Goal: Obtain resource: Download file/media

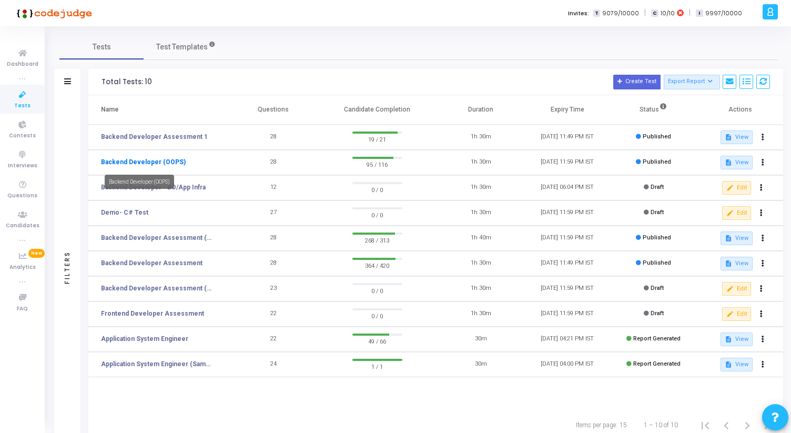
click at [172, 164] on link "Backend Developer (OOPS)" at bounding box center [143, 161] width 85 height 9
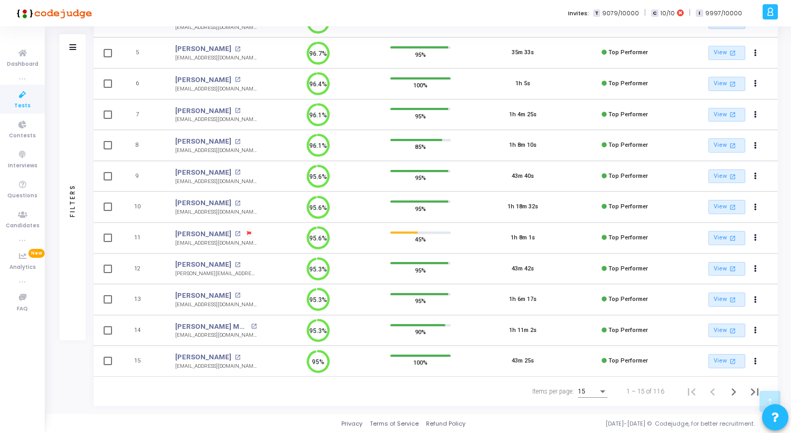
click at [599, 396] on div "15" at bounding box center [592, 388] width 29 height 17
click at [599, 389] on span "50" at bounding box center [593, 385] width 29 height 19
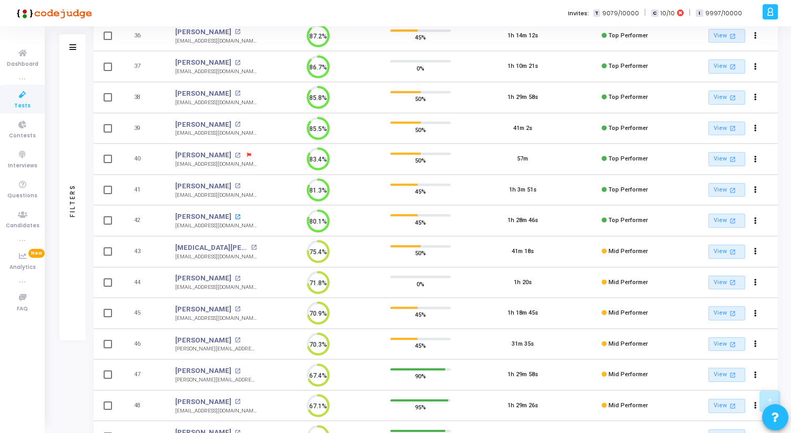
click at [240, 216] on mat-icon "open_in_new" at bounding box center [238, 217] width 6 height 6
click at [16, 90] on icon at bounding box center [23, 94] width 22 height 13
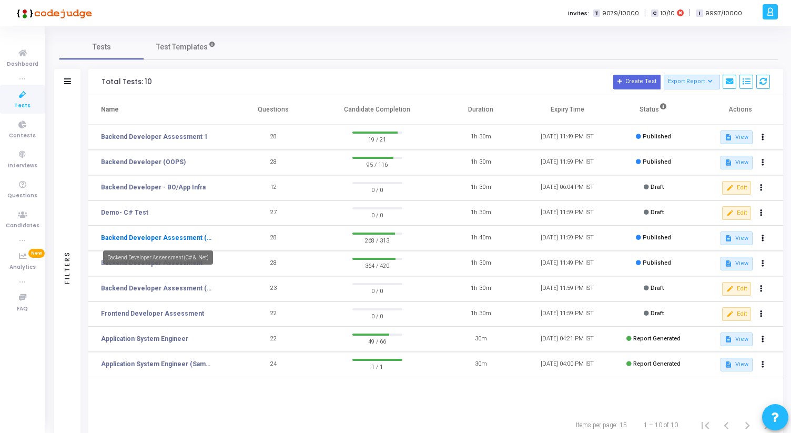
click at [162, 237] on link "Backend Developer Assessment (C# & .Net)" at bounding box center [157, 237] width 113 height 9
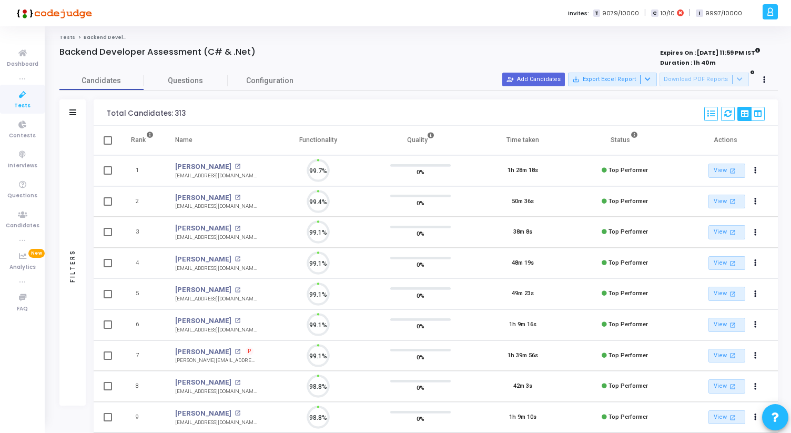
scroll to position [22, 27]
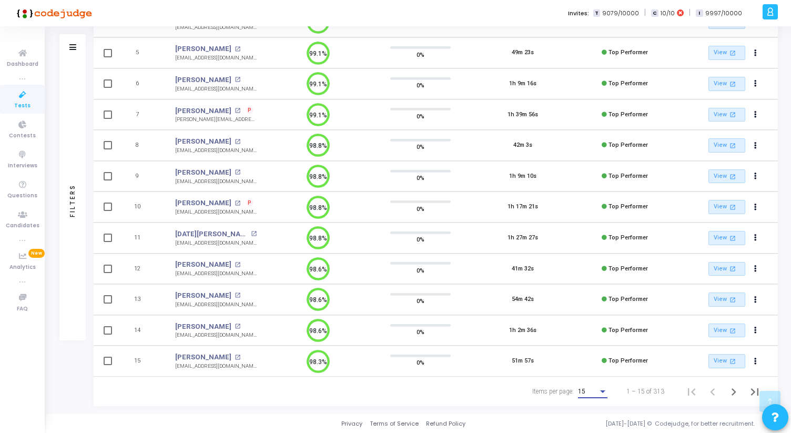
click at [599, 394] on div "Items per page:" at bounding box center [602, 391] width 9 height 8
click at [593, 389] on span "50" at bounding box center [593, 385] width 29 height 19
click at [732, 390] on icon "Next page" at bounding box center [734, 392] width 15 height 15
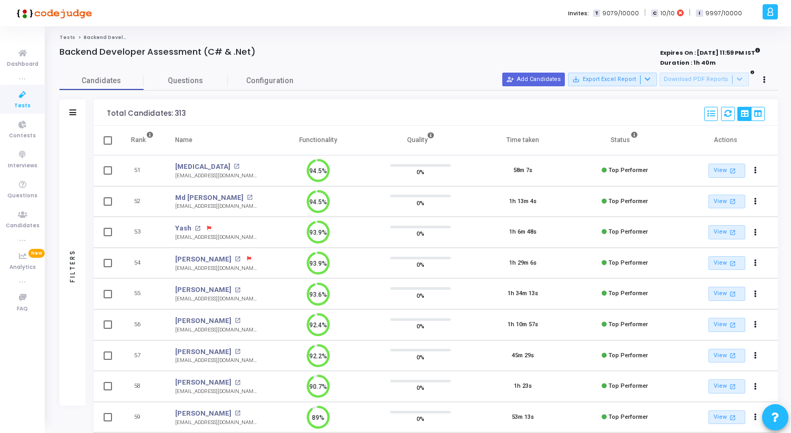
click at [193, 229] on div "Yash open_in_new" at bounding box center [216, 228] width 82 height 11
click at [195, 229] on mat-icon "open_in_new" at bounding box center [198, 229] width 6 height 6
click at [28, 95] on icon at bounding box center [23, 94] width 22 height 13
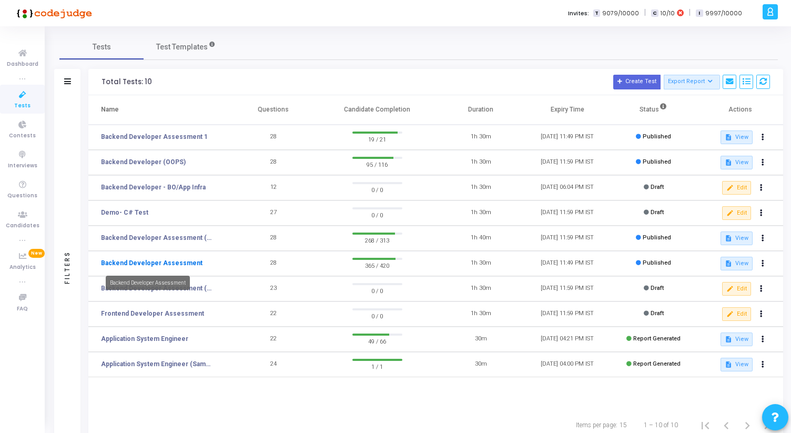
click at [178, 264] on link "Backend Developer Assessment" at bounding box center [152, 262] width 102 height 9
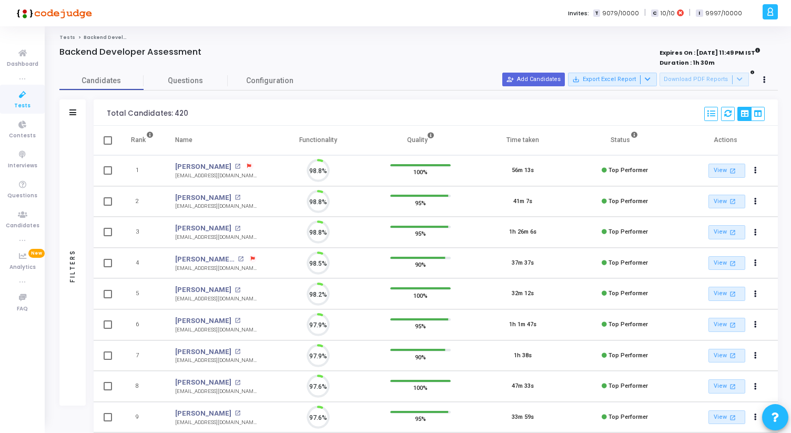
scroll to position [22, 27]
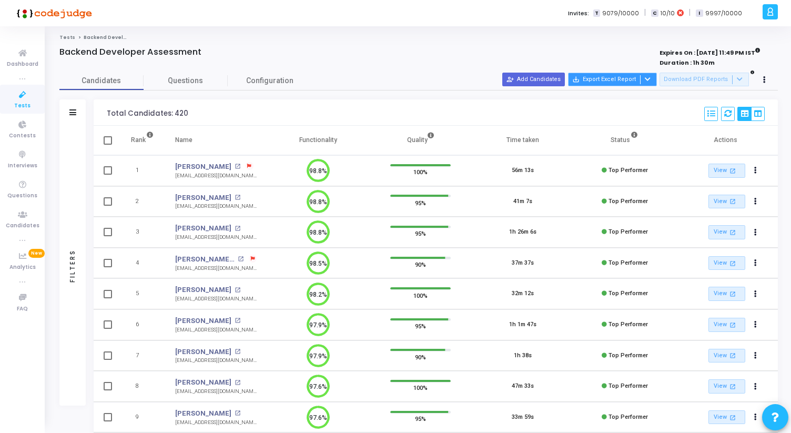
click at [653, 78] on div at bounding box center [646, 79] width 13 height 9
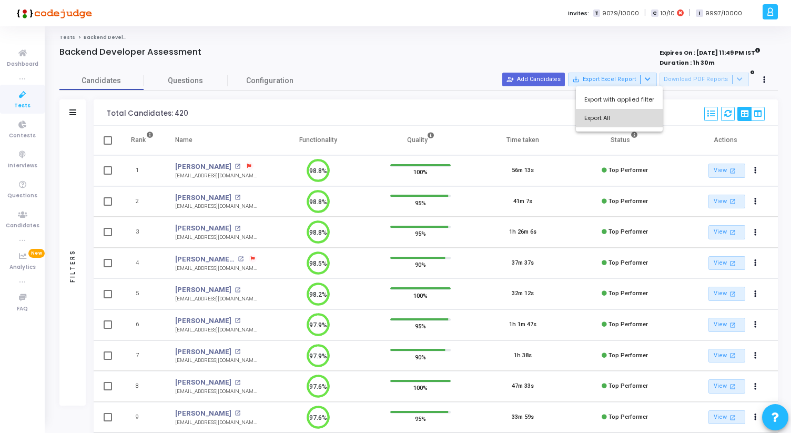
click at [625, 120] on button "Export All" at bounding box center [619, 118] width 87 height 18
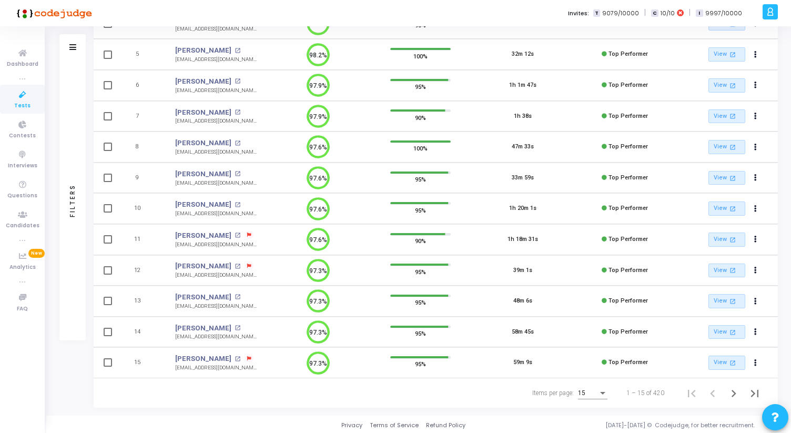
scroll to position [241, 0]
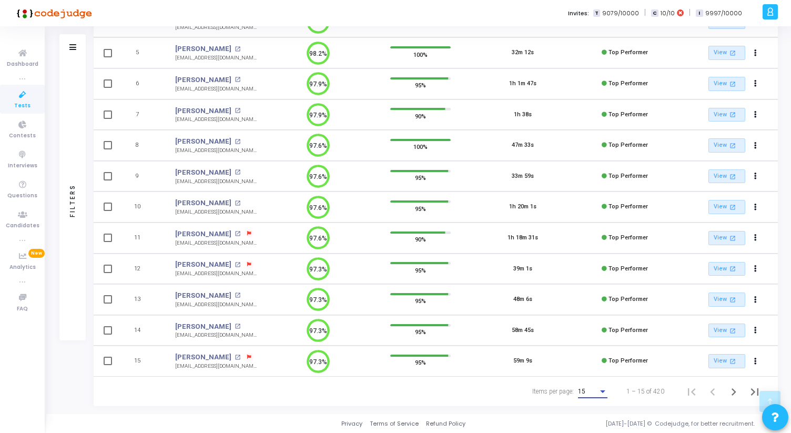
click at [592, 389] on div "15" at bounding box center [588, 391] width 20 height 7
click at [591, 386] on span "50" at bounding box center [593, 385] width 29 height 19
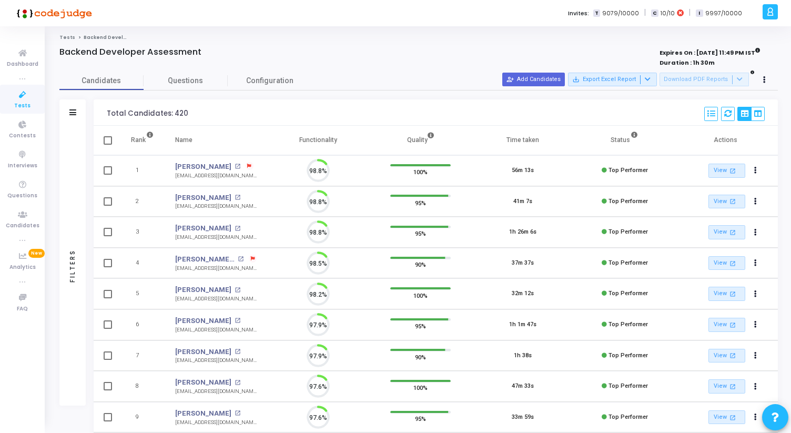
scroll to position [22, 27]
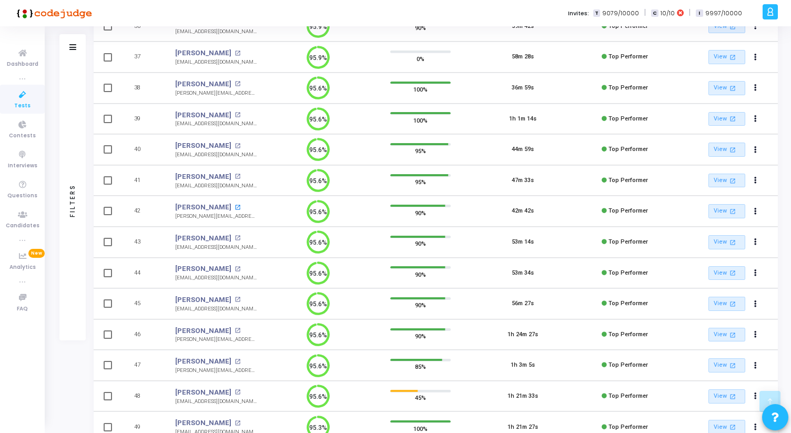
click at [235, 206] on mat-icon "open_in_new" at bounding box center [238, 208] width 6 height 6
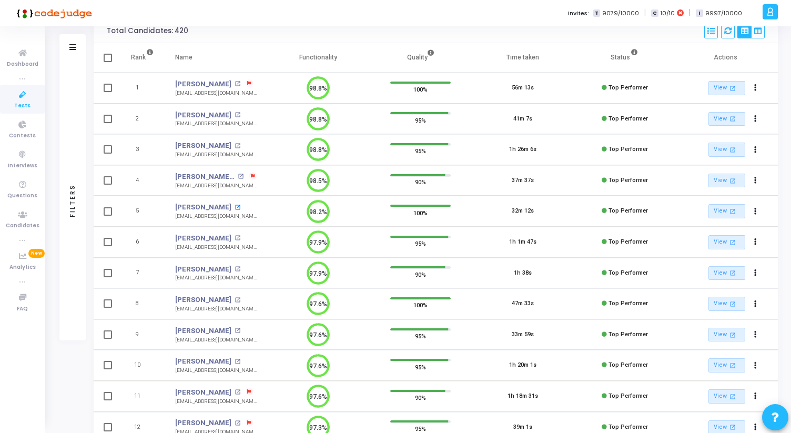
click at [235, 205] on mat-icon "open_in_new" at bounding box center [238, 208] width 6 height 6
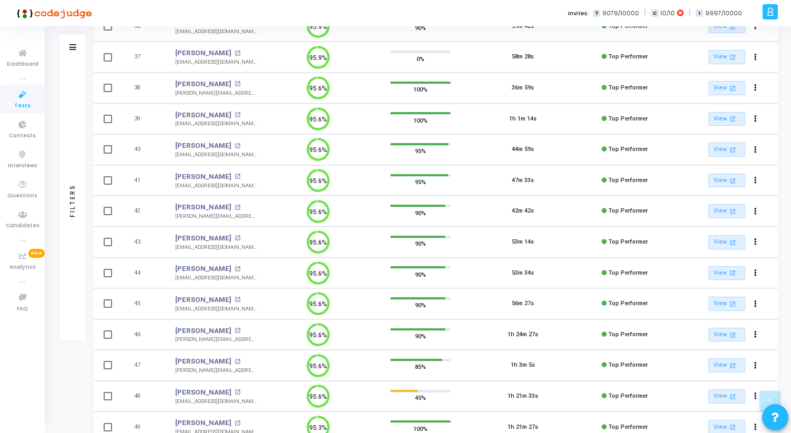
scroll to position [1320, 0]
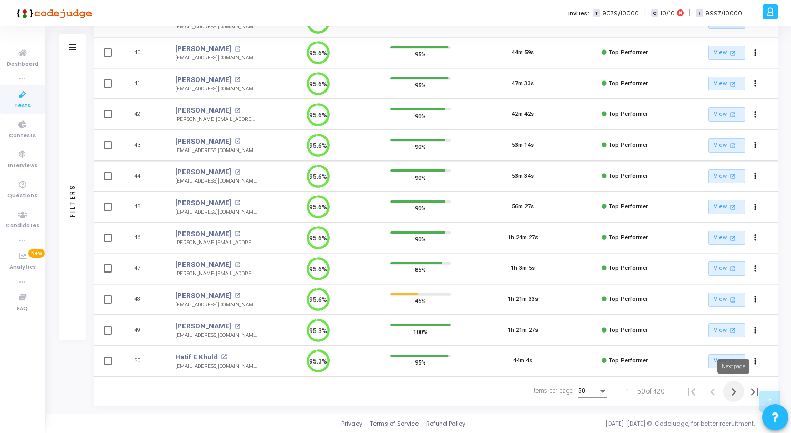
click at [732, 395] on icon "Next page" at bounding box center [734, 392] width 15 height 15
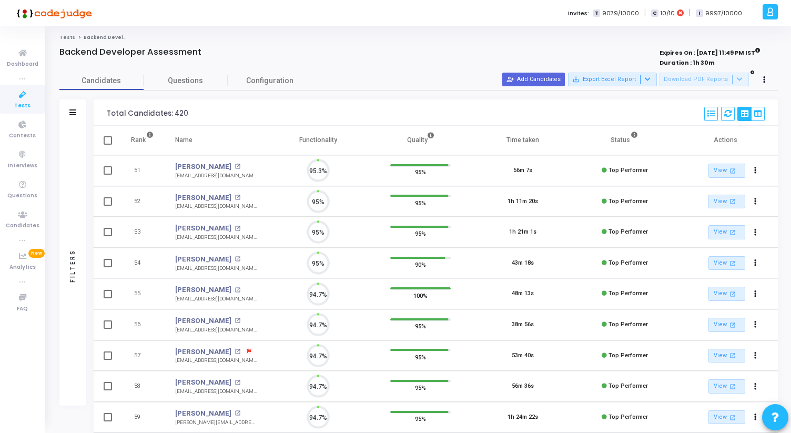
scroll to position [22, 27]
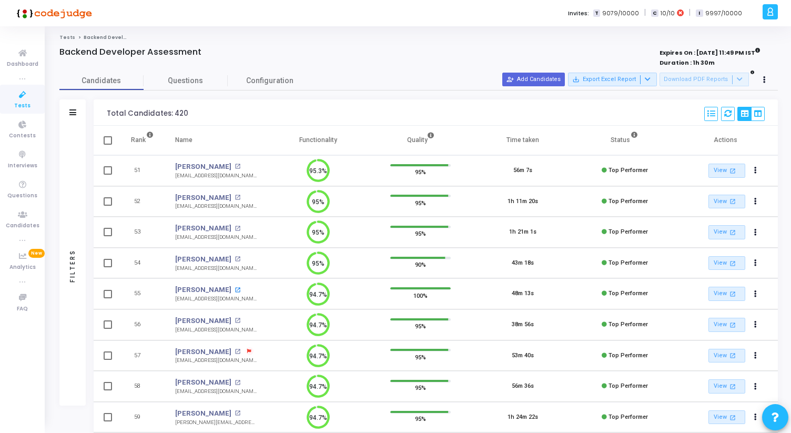
click at [235, 289] on mat-icon "open_in_new" at bounding box center [238, 290] width 6 height 6
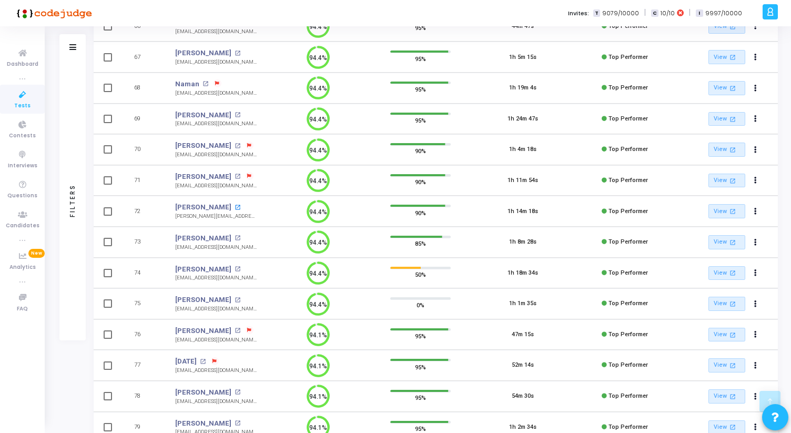
click at [235, 205] on mat-icon "open_in_new" at bounding box center [238, 208] width 6 height 6
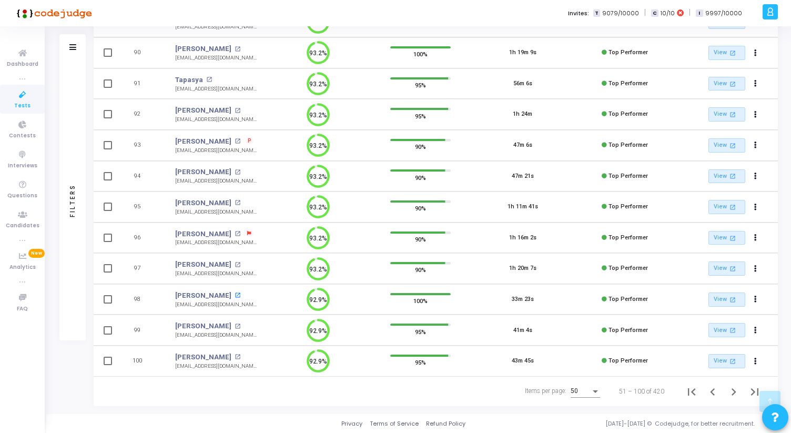
click at [235, 296] on mat-icon "open_in_new" at bounding box center [238, 296] width 6 height 6
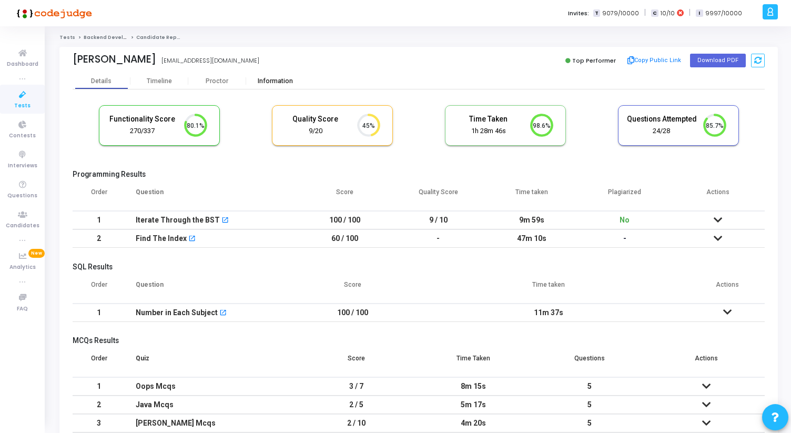
click at [256, 83] on div "Information" at bounding box center [275, 81] width 58 height 8
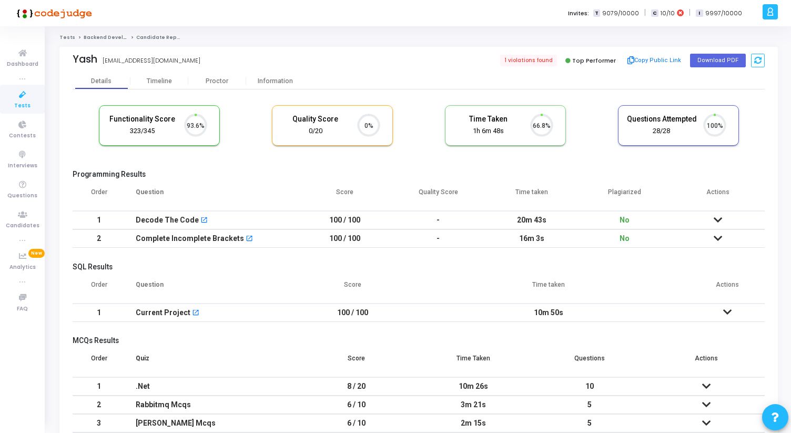
scroll to position [22, 27]
click at [220, 84] on div "Proctor" at bounding box center [217, 81] width 58 height 8
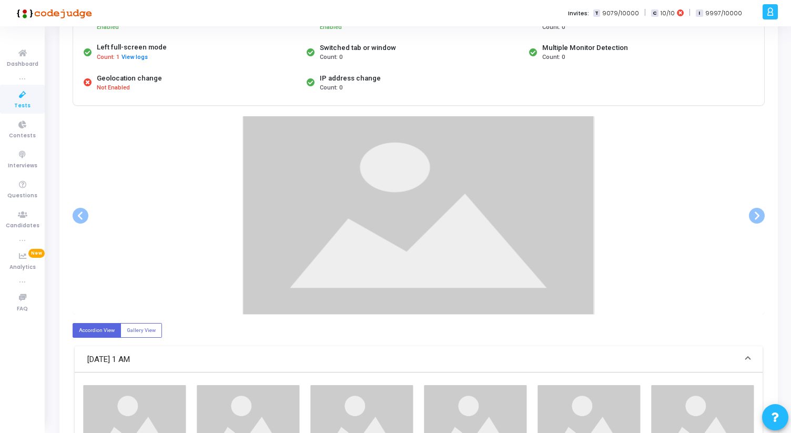
scroll to position [127, 0]
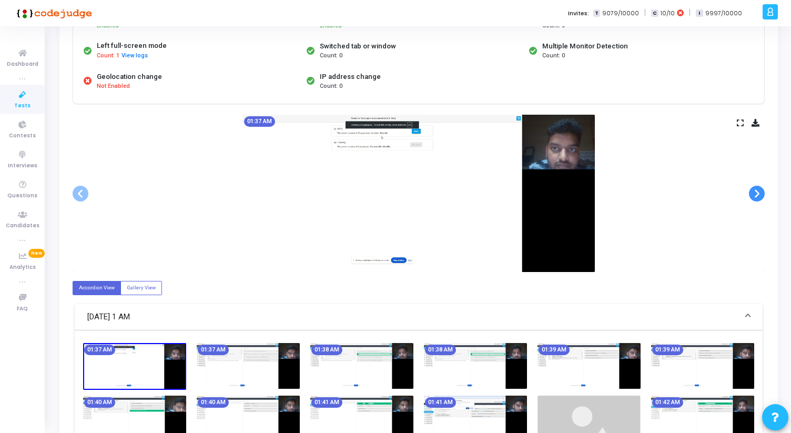
click at [760, 194] on span at bounding box center [757, 194] width 16 height 16
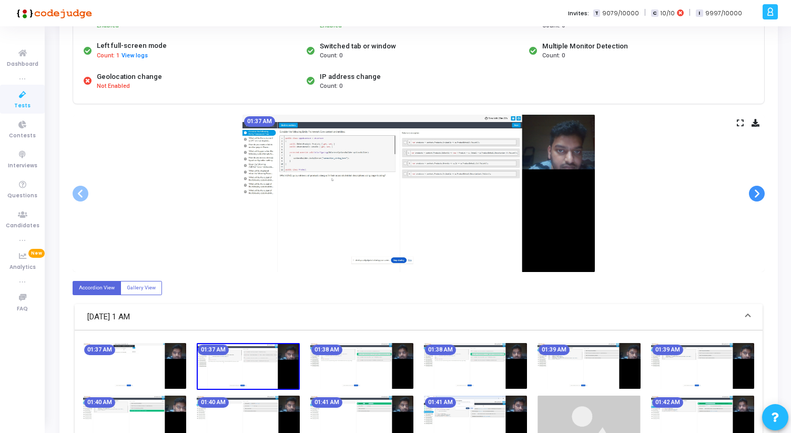
click at [760, 194] on span at bounding box center [757, 194] width 16 height 16
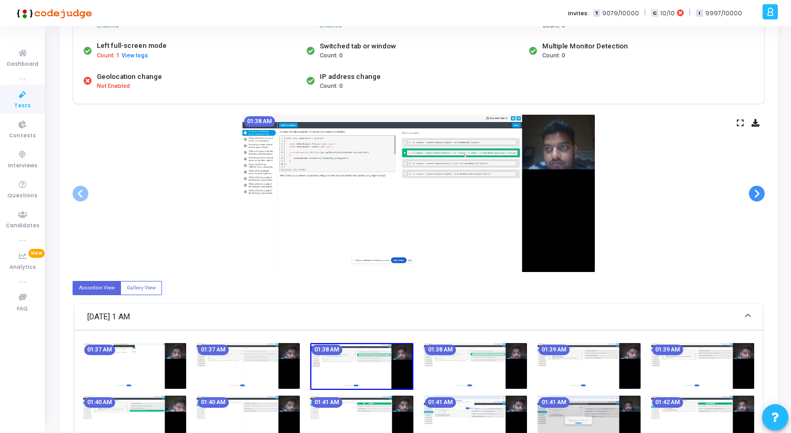
click at [760, 194] on span at bounding box center [757, 194] width 16 height 16
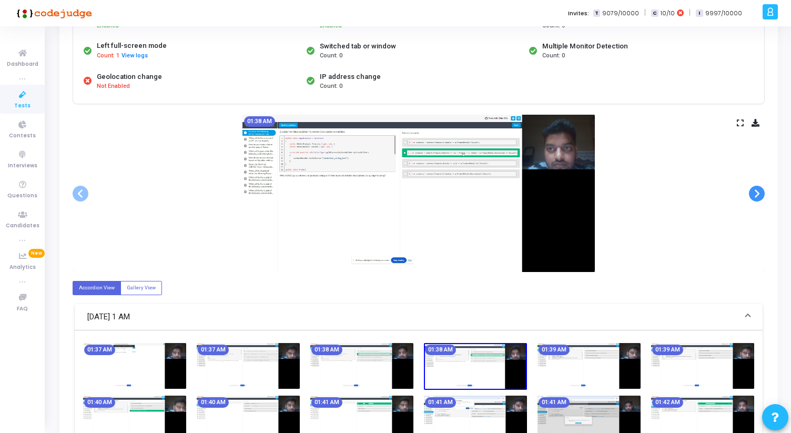
click at [760, 194] on span at bounding box center [757, 194] width 16 height 16
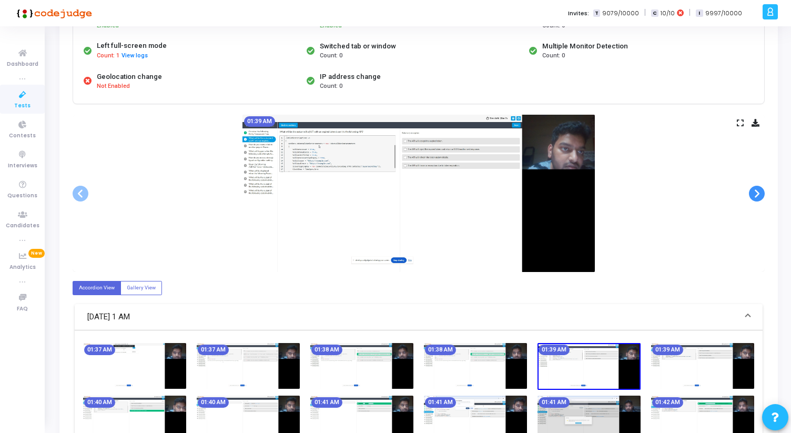
click at [760, 194] on span at bounding box center [757, 194] width 16 height 16
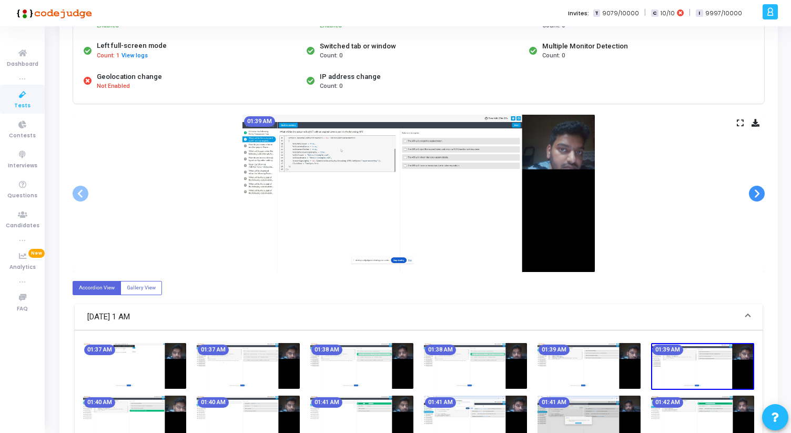
click at [760, 194] on span at bounding box center [757, 194] width 16 height 16
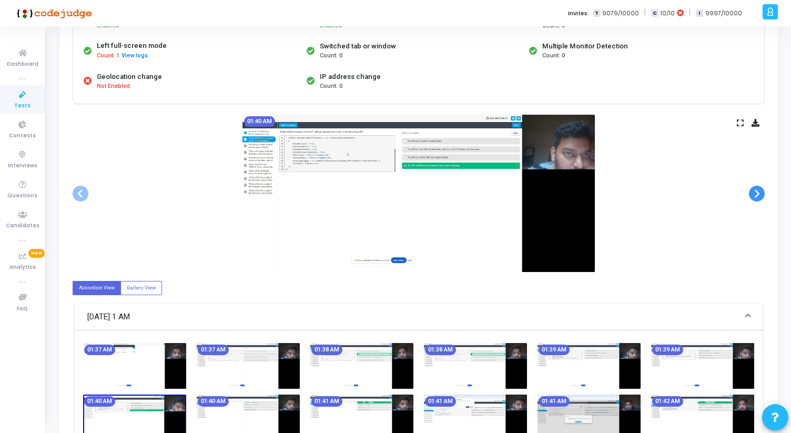
click at [760, 194] on span at bounding box center [757, 194] width 16 height 16
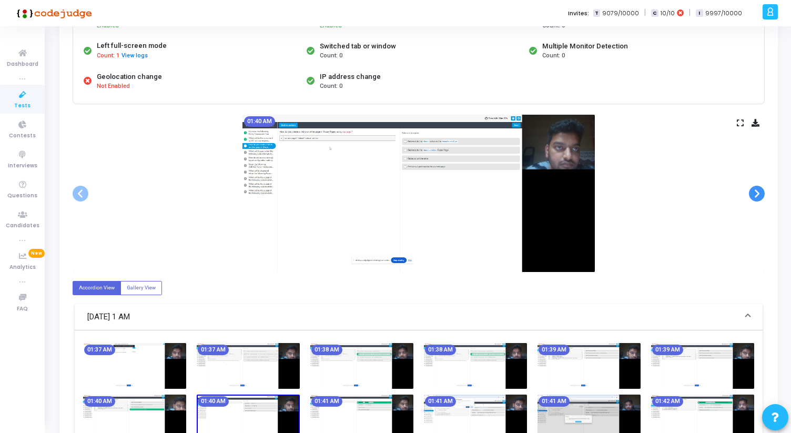
click at [760, 194] on span at bounding box center [757, 194] width 16 height 16
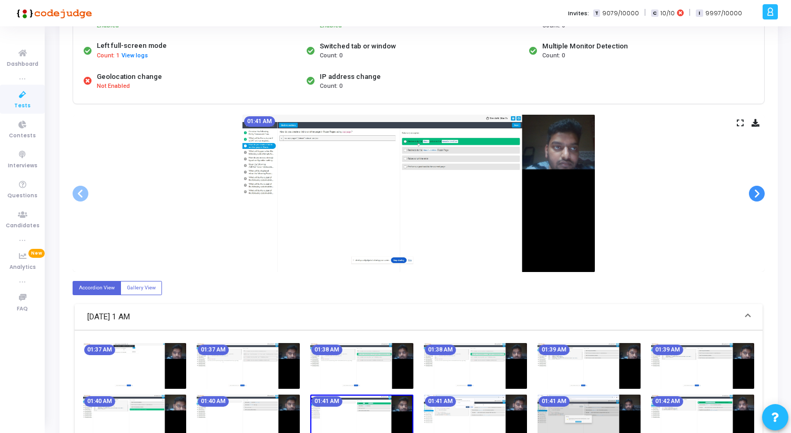
click at [760, 194] on span at bounding box center [757, 194] width 16 height 16
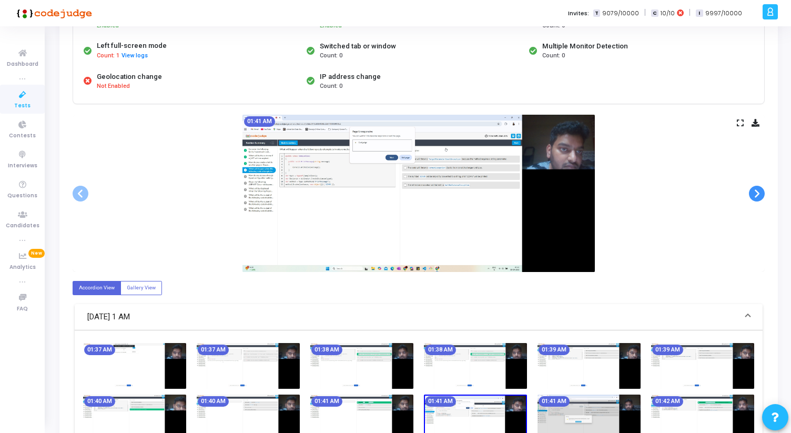
click at [760, 194] on span at bounding box center [757, 194] width 16 height 16
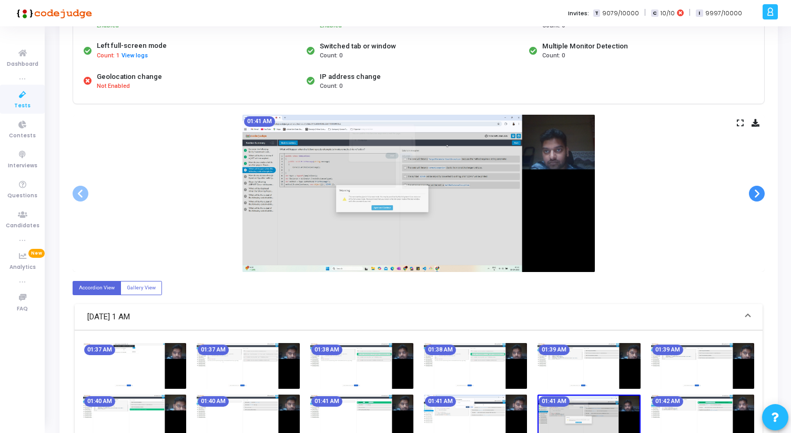
click at [760, 194] on span at bounding box center [757, 194] width 16 height 16
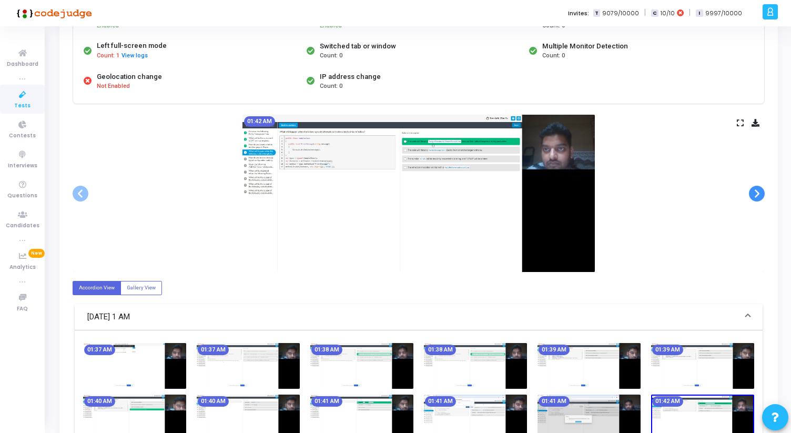
click at [760, 194] on span at bounding box center [757, 194] width 16 height 16
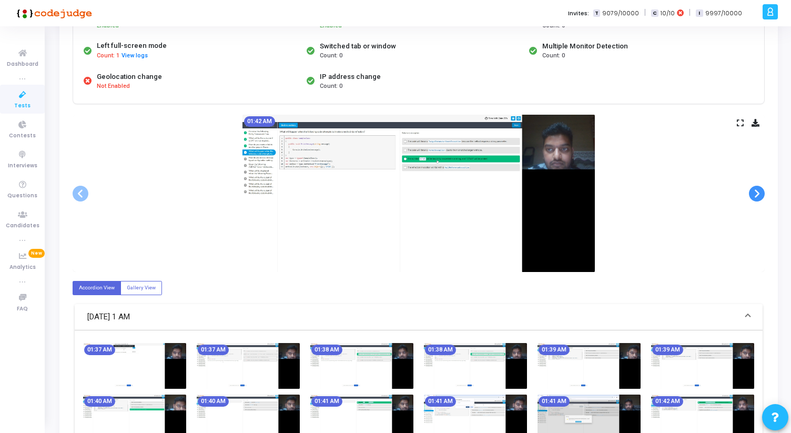
click at [760, 194] on span at bounding box center [757, 194] width 16 height 16
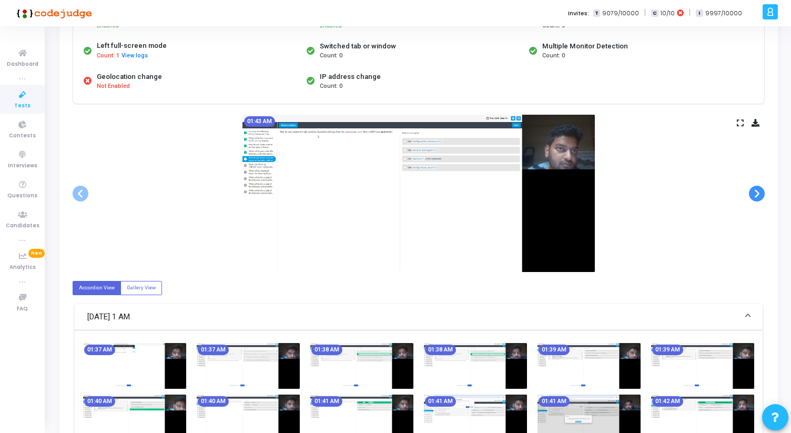
click at [760, 194] on span at bounding box center [757, 194] width 16 height 16
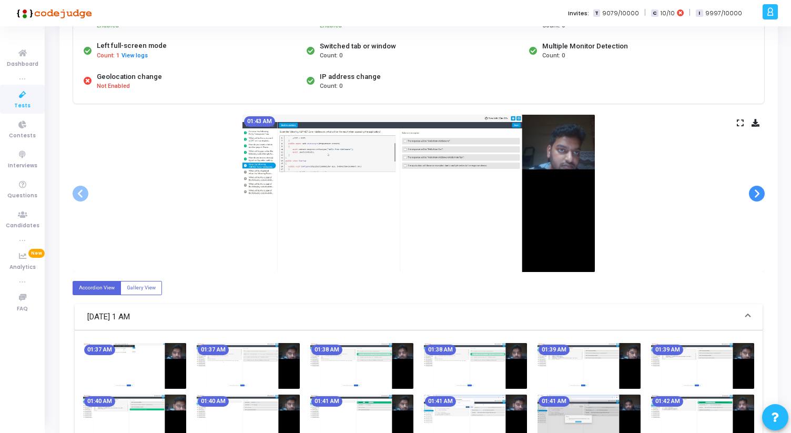
click at [760, 194] on span at bounding box center [757, 194] width 16 height 16
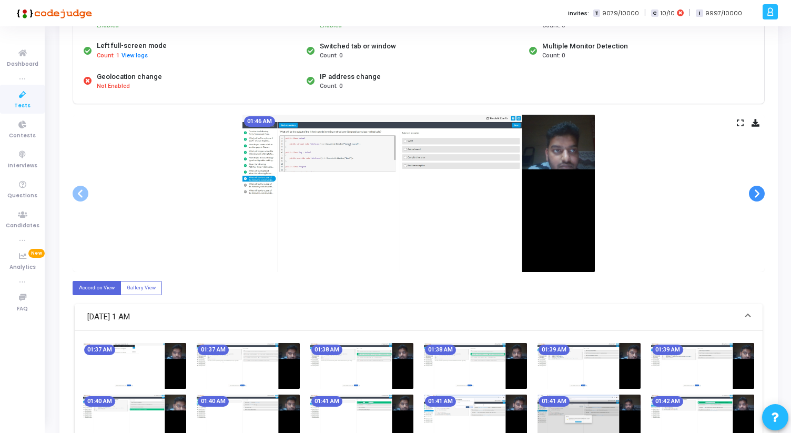
click at [760, 194] on span at bounding box center [757, 194] width 16 height 16
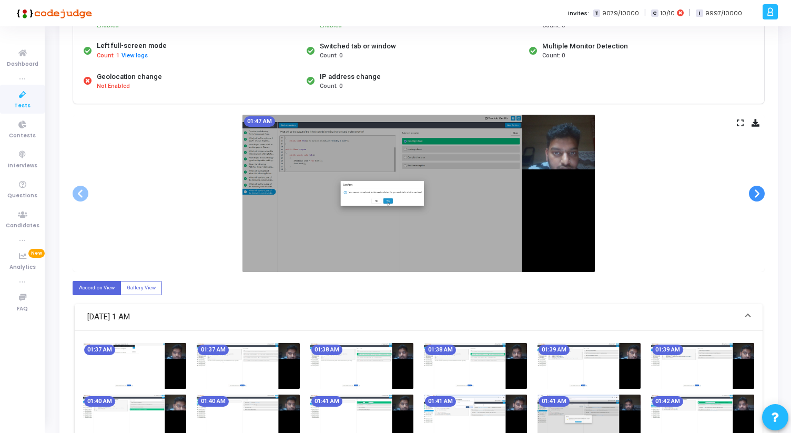
click at [760, 194] on span at bounding box center [757, 194] width 16 height 16
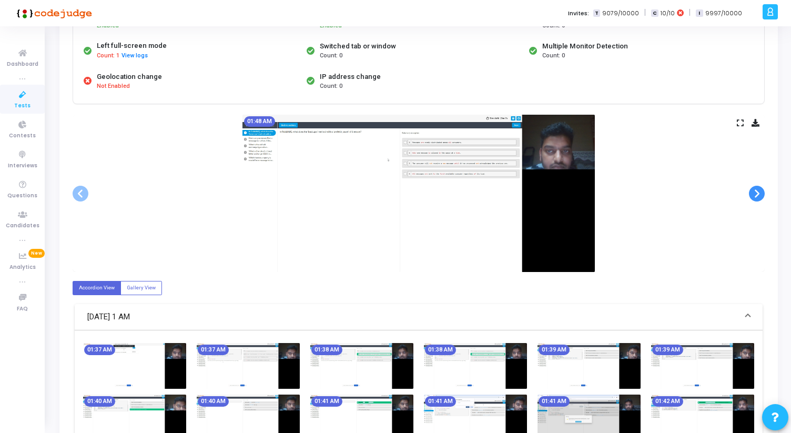
click at [760, 194] on span at bounding box center [757, 194] width 16 height 16
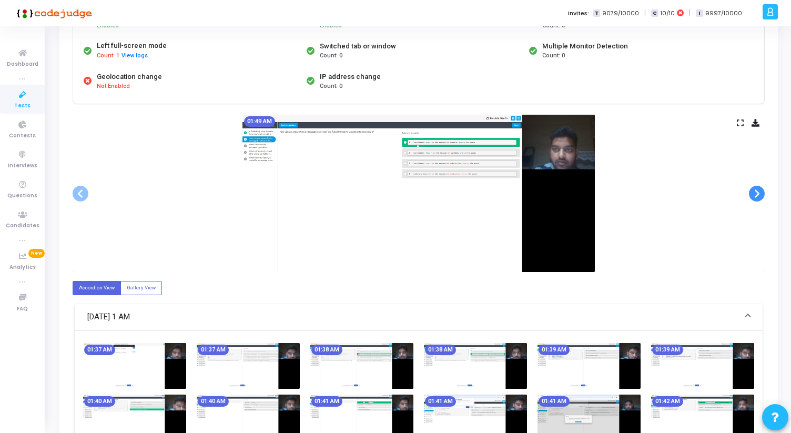
click at [760, 194] on span at bounding box center [757, 194] width 16 height 16
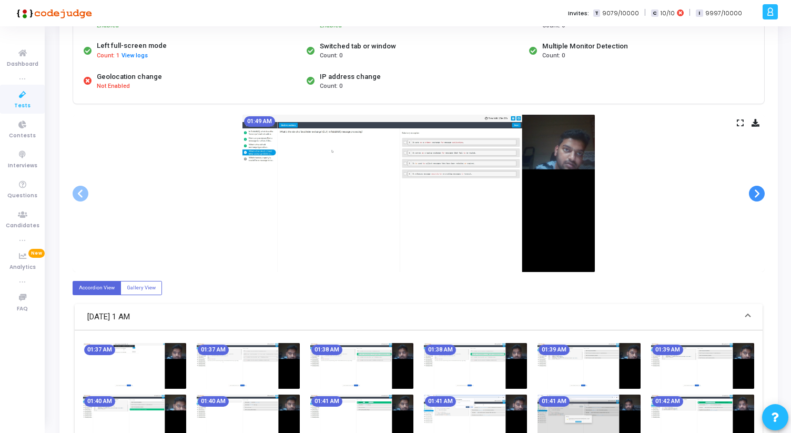
click at [760, 194] on span at bounding box center [757, 194] width 16 height 16
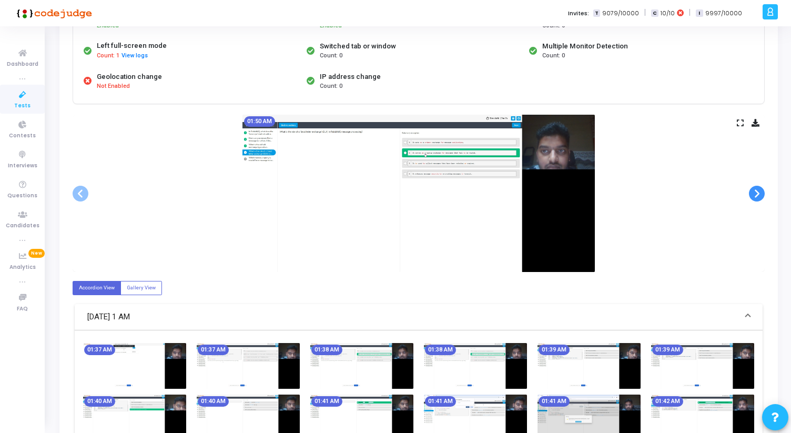
click at [760, 194] on span at bounding box center [757, 194] width 16 height 16
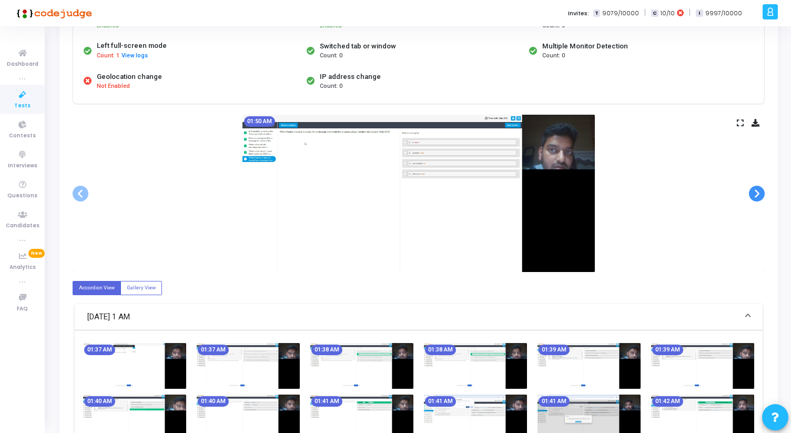
click at [760, 194] on span at bounding box center [757, 194] width 16 height 16
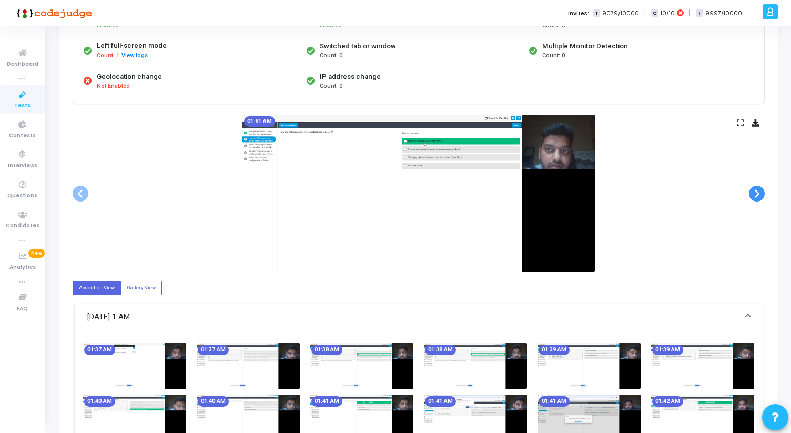
click at [760, 194] on span at bounding box center [757, 194] width 16 height 16
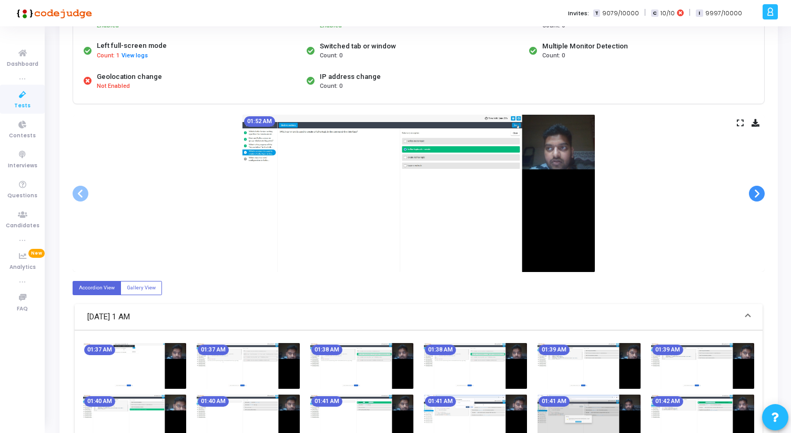
click at [760, 194] on span at bounding box center [757, 194] width 16 height 16
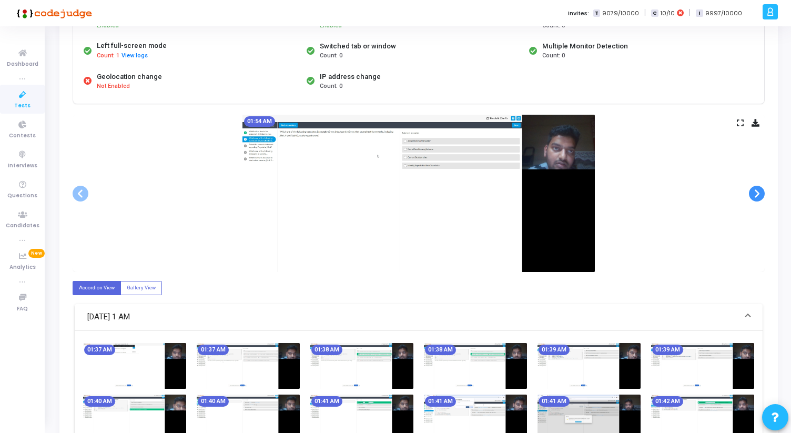
click at [760, 194] on span at bounding box center [757, 194] width 16 height 16
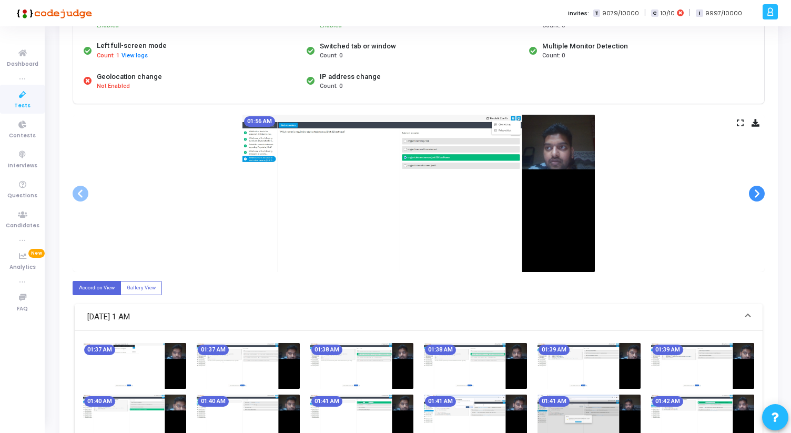
click at [760, 194] on span at bounding box center [757, 194] width 16 height 16
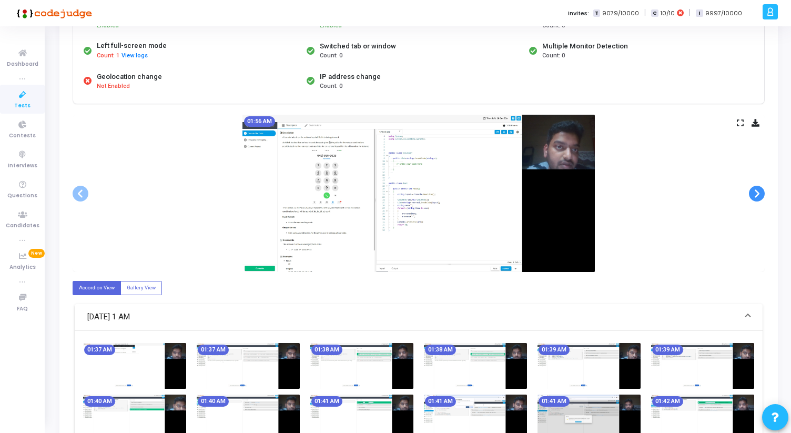
click at [760, 194] on span at bounding box center [757, 194] width 16 height 16
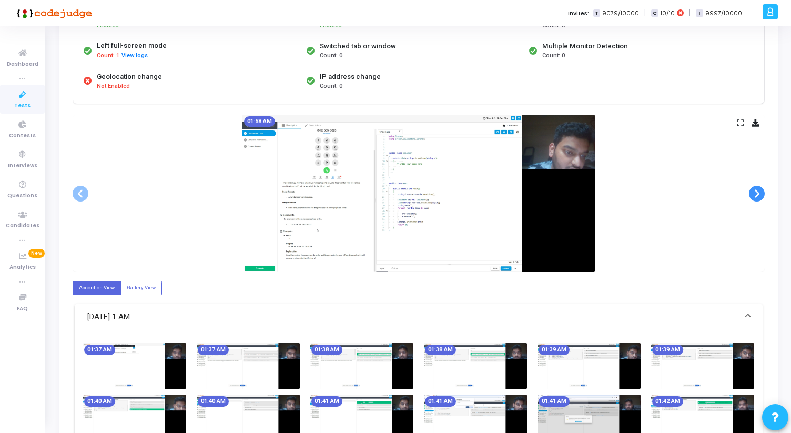
click at [760, 194] on span at bounding box center [757, 194] width 16 height 16
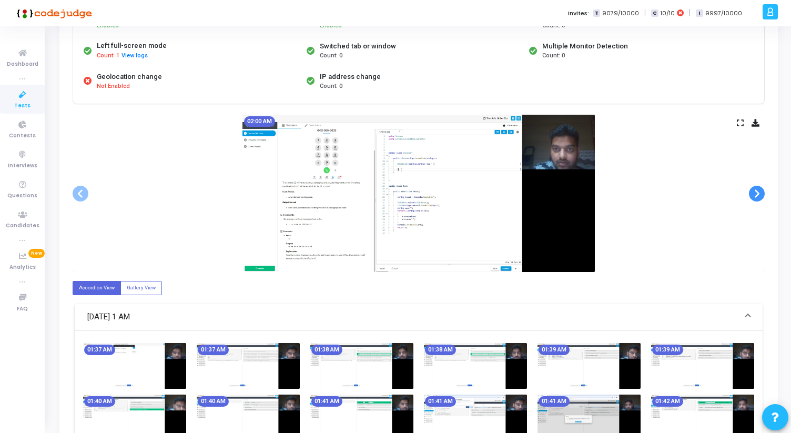
click at [760, 194] on span at bounding box center [757, 194] width 16 height 16
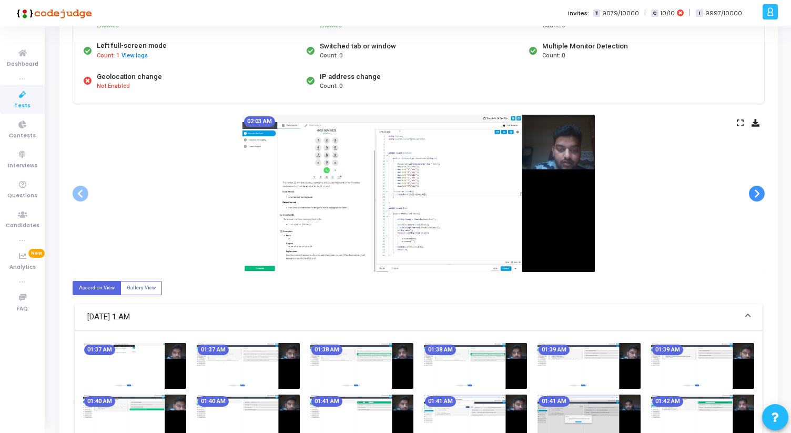
click at [760, 194] on span at bounding box center [757, 194] width 16 height 16
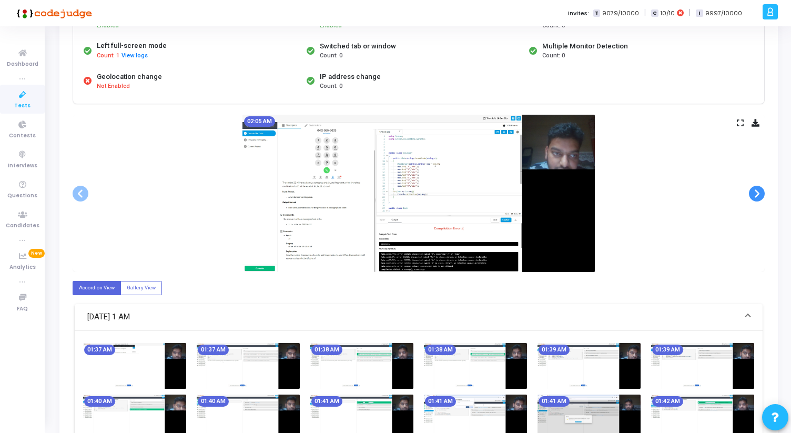
click at [760, 194] on span at bounding box center [757, 194] width 16 height 16
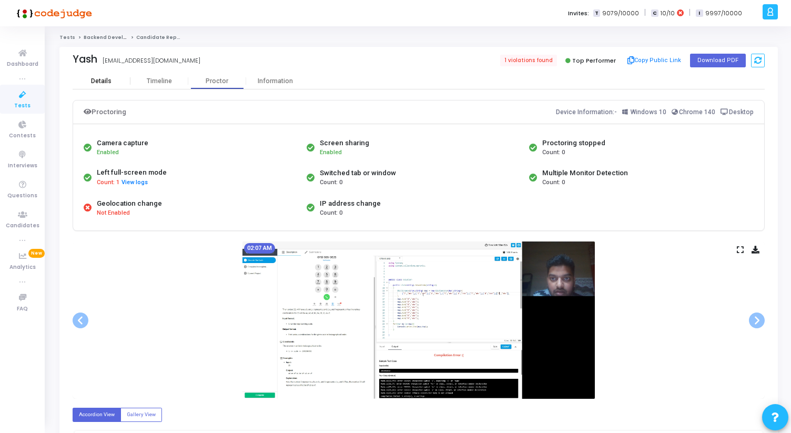
click at [105, 83] on div "Details" at bounding box center [101, 81] width 21 height 8
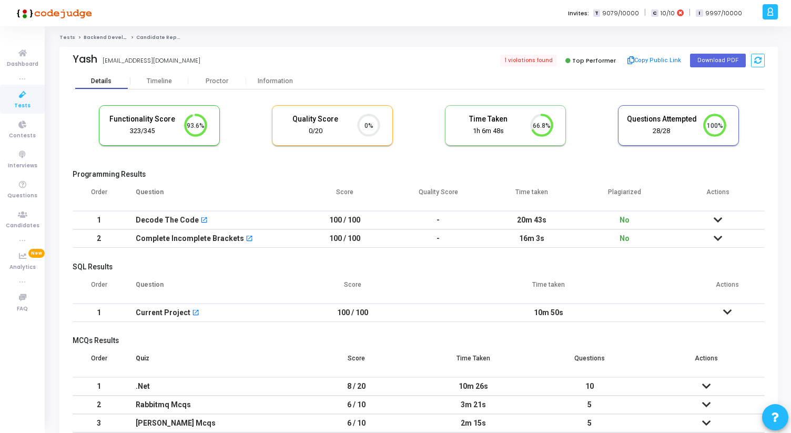
scroll to position [75, 0]
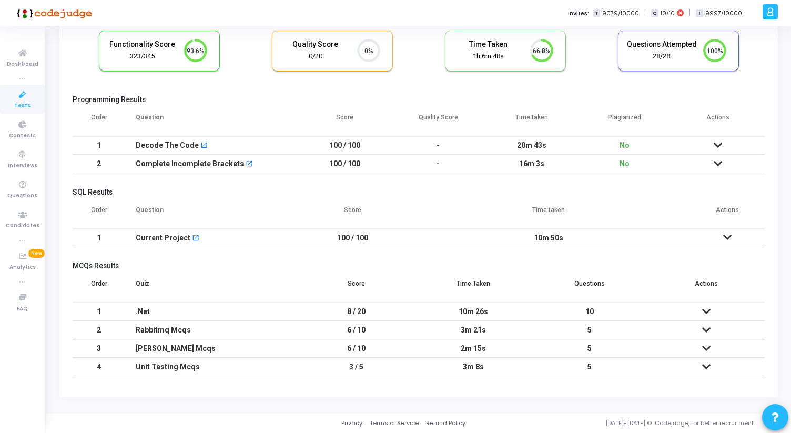
click at [706, 311] on icon at bounding box center [706, 311] width 8 height 7
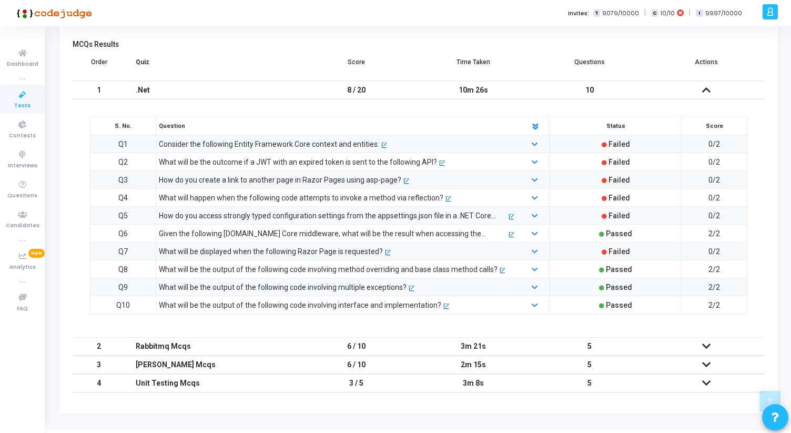
scroll to position [298, 0]
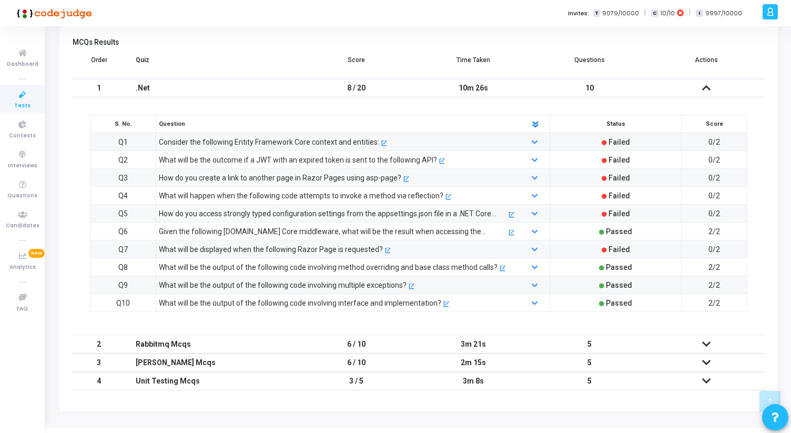
click at [705, 341] on icon at bounding box center [706, 343] width 8 height 7
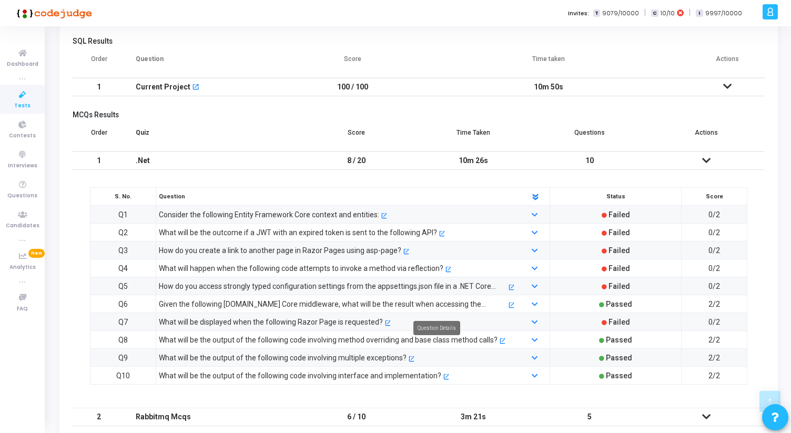
scroll to position [223, 0]
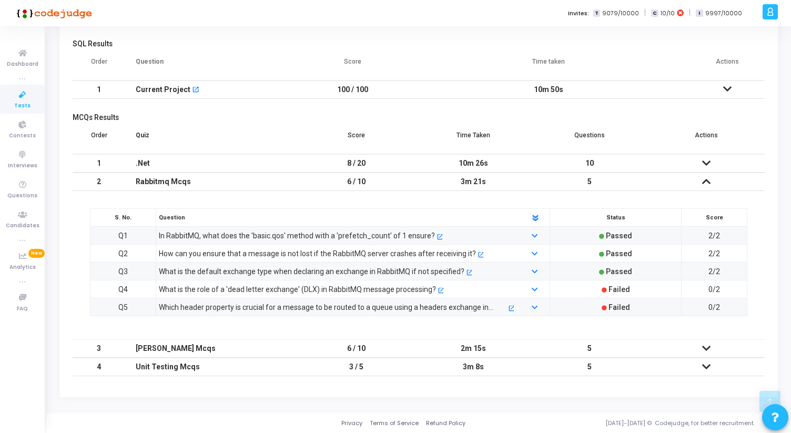
click at [706, 346] on icon at bounding box center [706, 348] width 8 height 7
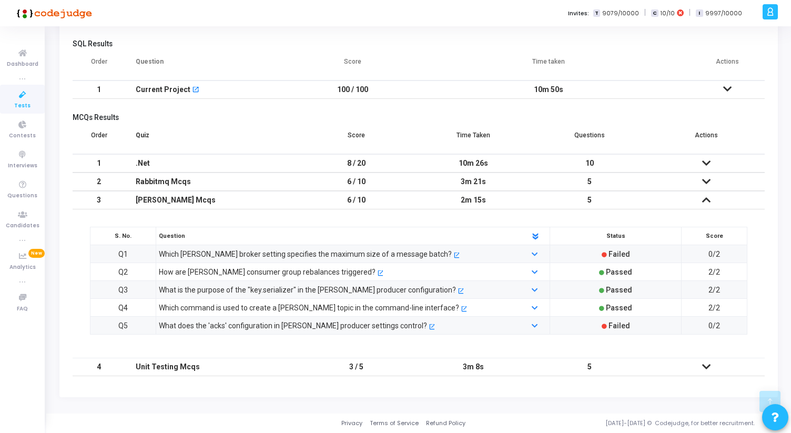
click at [707, 371] on td at bounding box center [706, 367] width 117 height 18
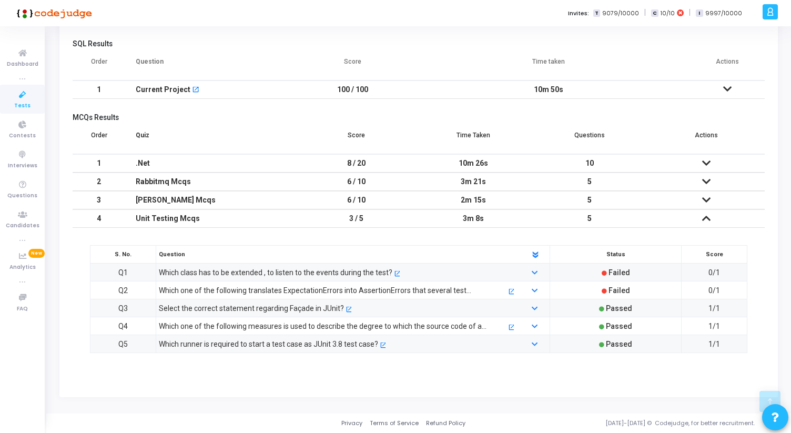
scroll to position [0, 0]
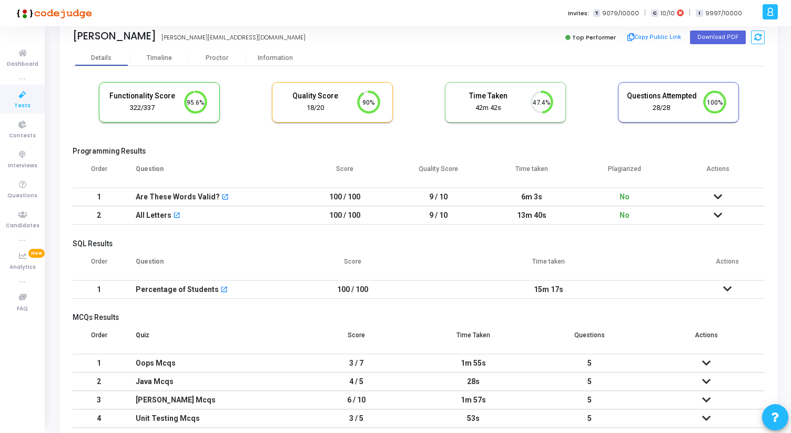
scroll to position [21, 0]
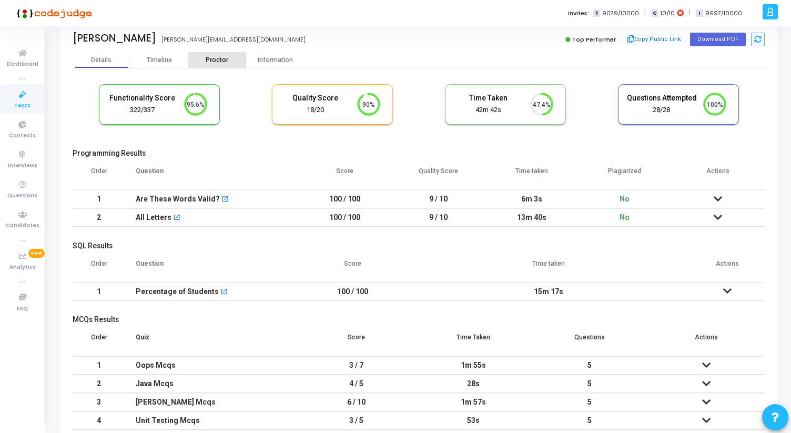
click at [208, 59] on div "Proctor" at bounding box center [217, 60] width 58 height 8
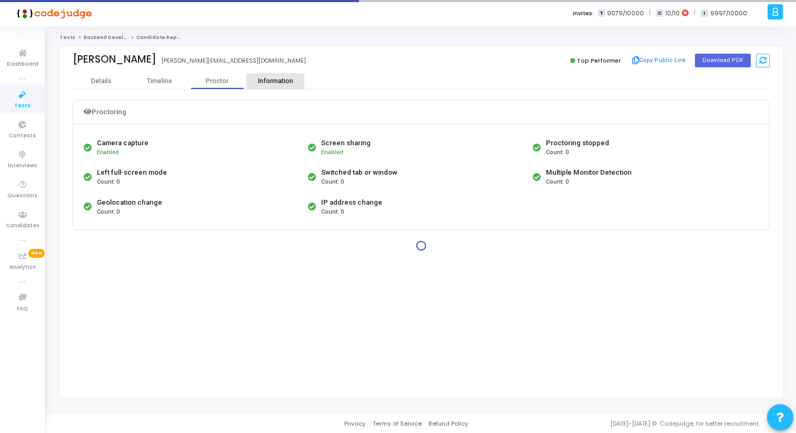
click at [278, 83] on div "Information" at bounding box center [275, 81] width 58 height 8
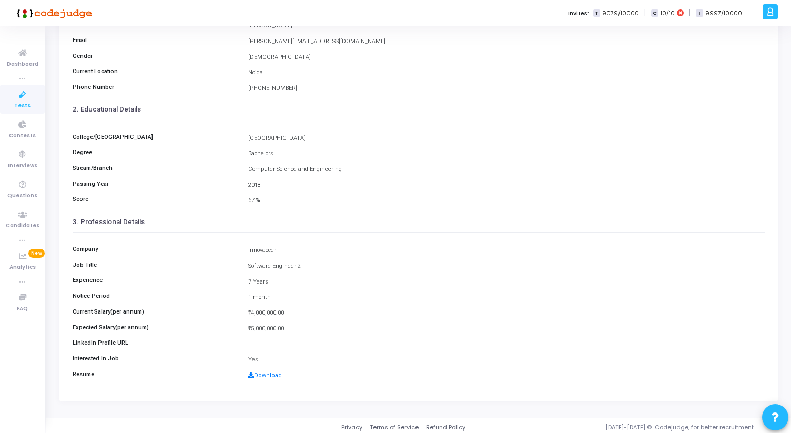
scroll to position [117, 0]
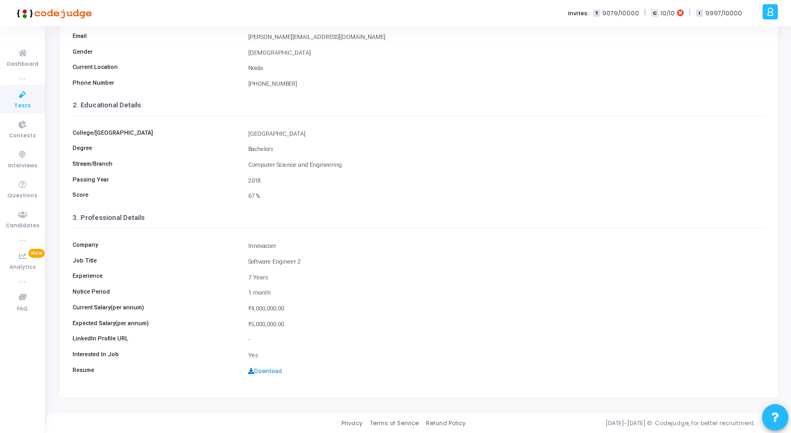
click at [260, 374] on link "Download" at bounding box center [265, 371] width 34 height 7
click at [248, 243] on div "Innovaccer" at bounding box center [506, 246] width 527 height 9
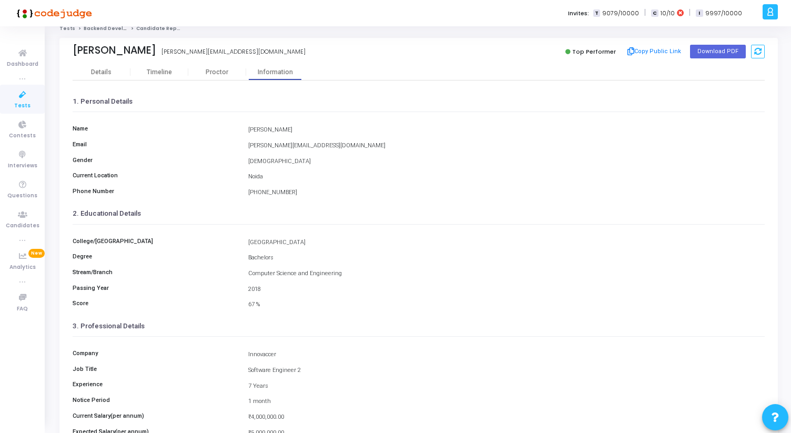
scroll to position [0, 0]
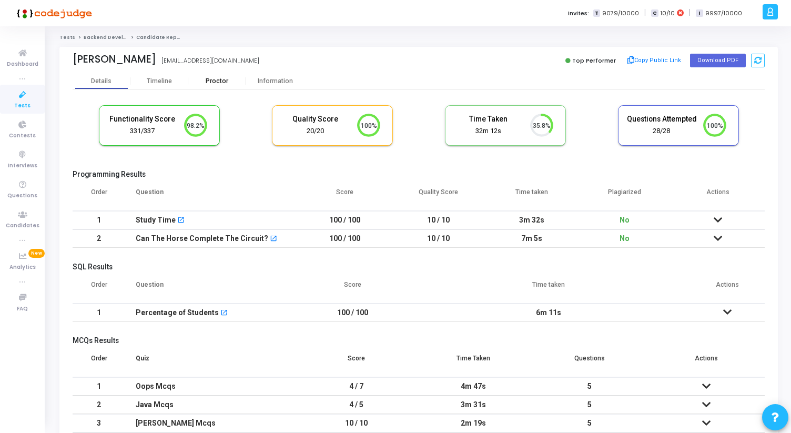
click at [214, 86] on div "Proctor" at bounding box center [217, 81] width 58 height 16
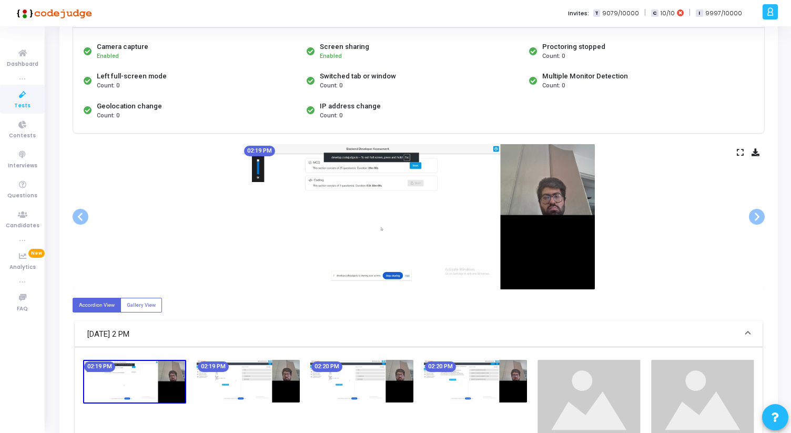
scroll to position [96, 0]
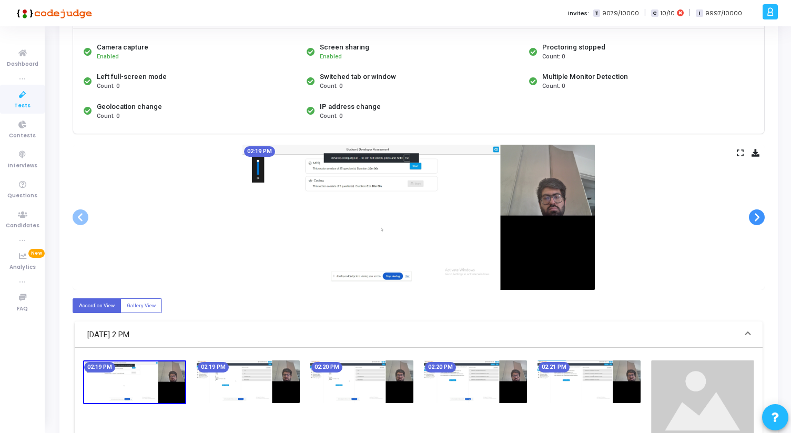
click at [753, 219] on span at bounding box center [757, 217] width 16 height 16
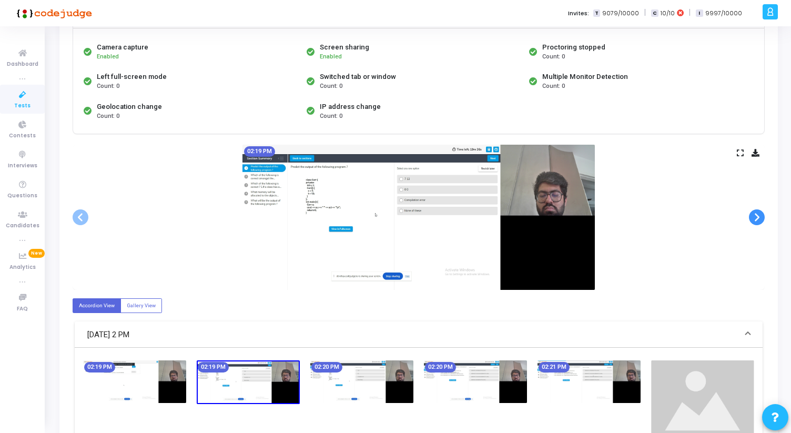
click at [753, 219] on span at bounding box center [757, 217] width 16 height 16
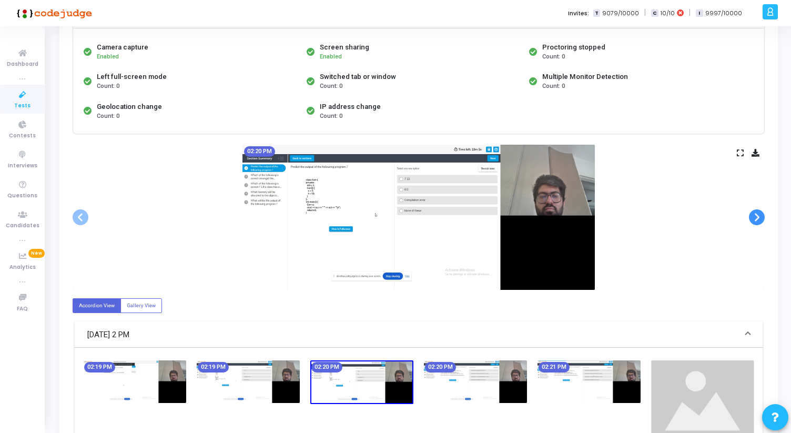
click at [753, 219] on span at bounding box center [757, 217] width 16 height 16
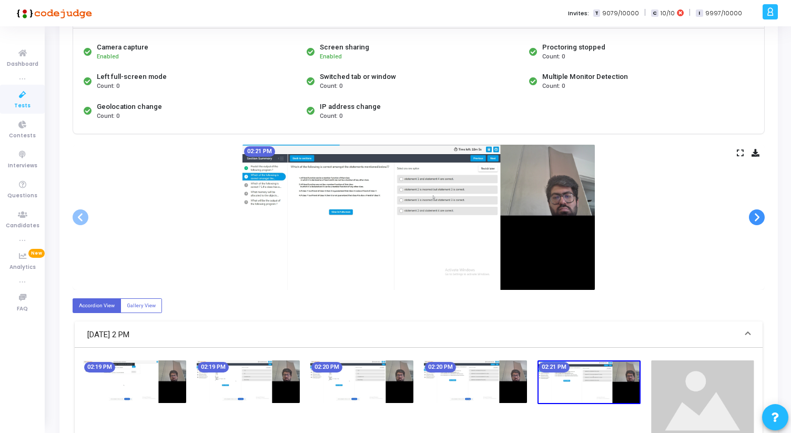
click at [753, 219] on span at bounding box center [757, 217] width 16 height 16
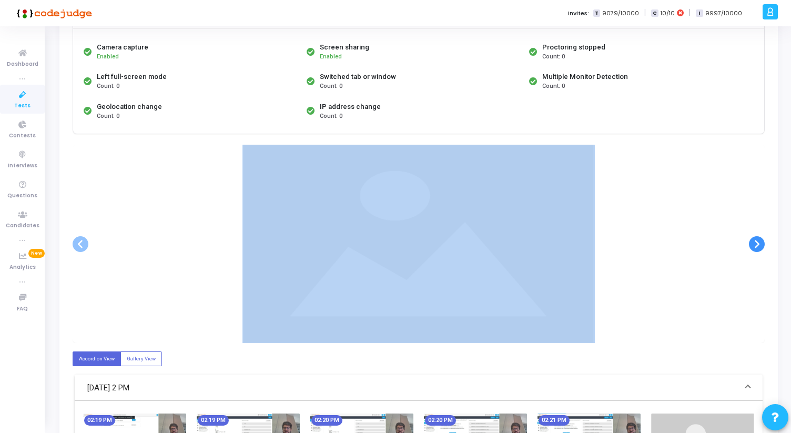
click at [753, 219] on div at bounding box center [419, 244] width 692 height 198
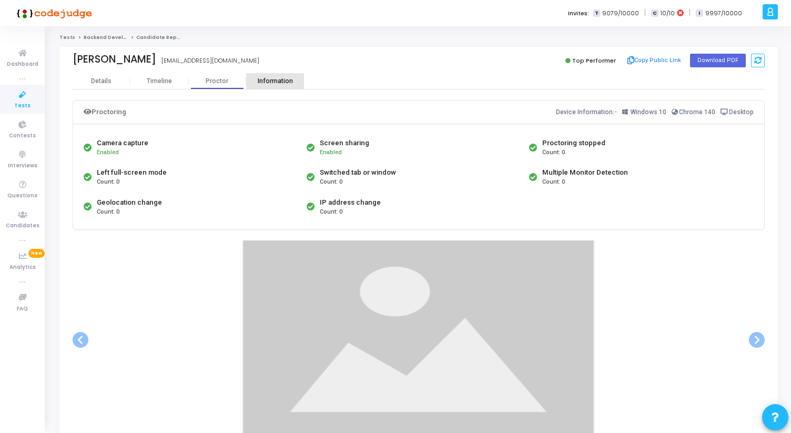
click at [280, 83] on div "Information" at bounding box center [275, 81] width 58 height 8
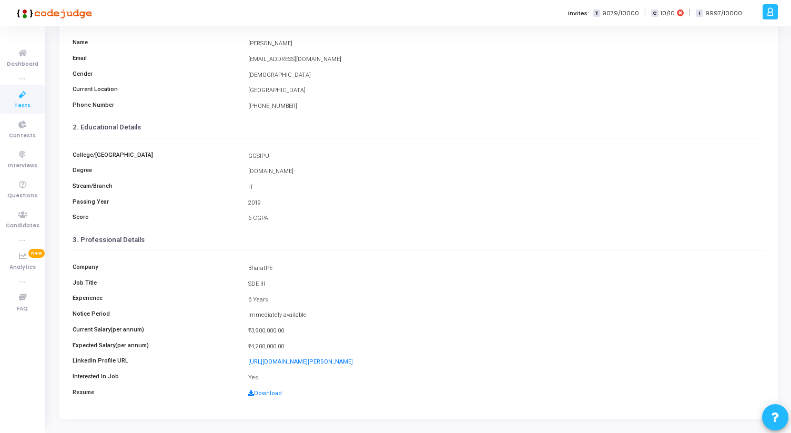
scroll to position [117, 0]
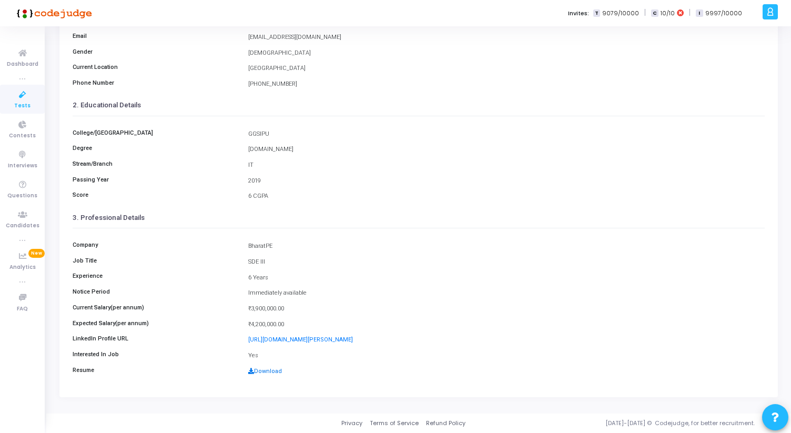
click at [262, 370] on link "Download" at bounding box center [265, 371] width 34 height 7
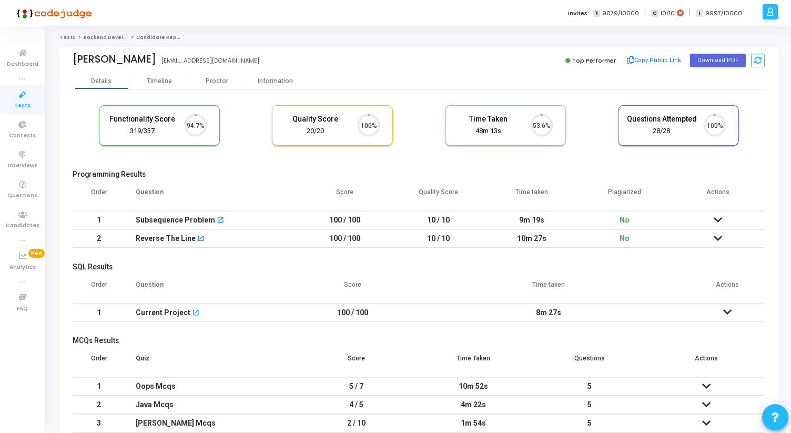
scroll to position [22, 27]
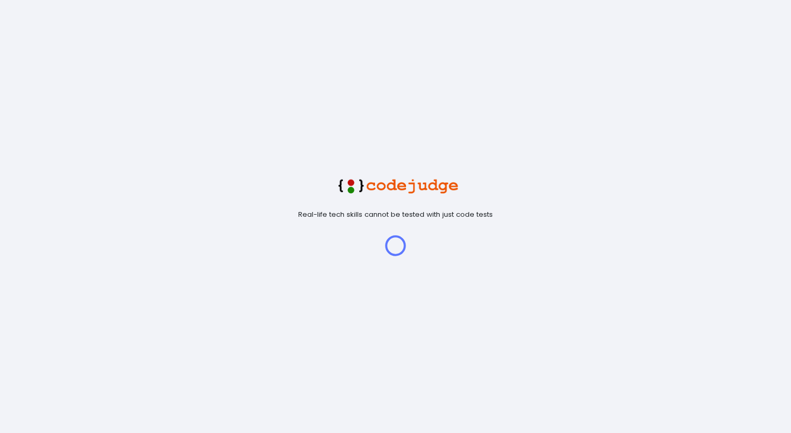
scroll to position [22, 27]
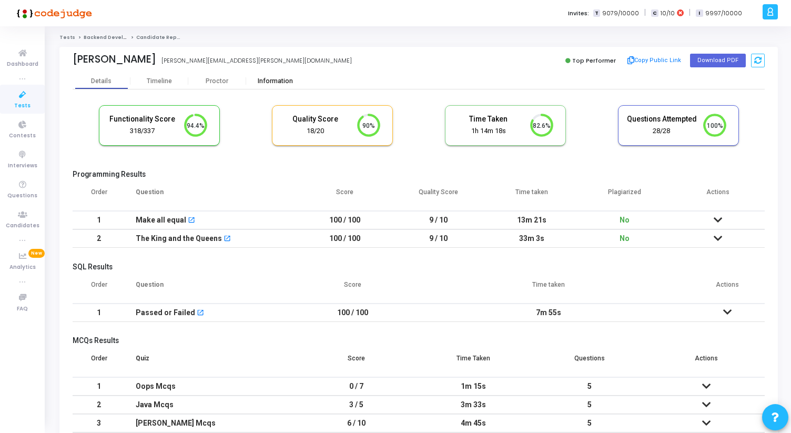
click at [257, 84] on div "Information" at bounding box center [275, 81] width 58 height 8
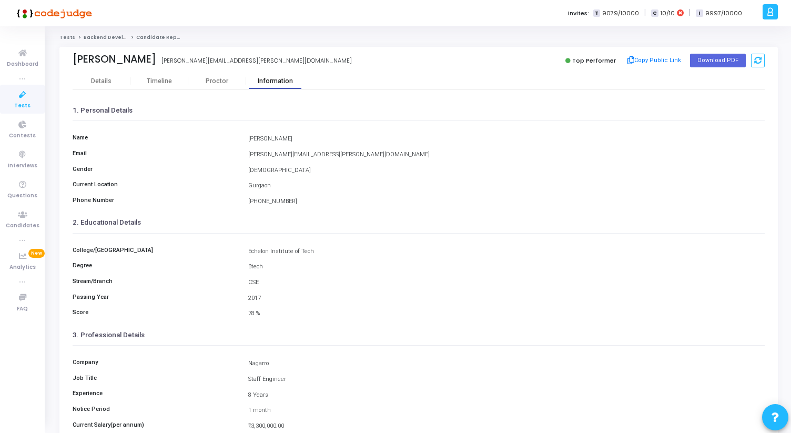
scroll to position [117, 0]
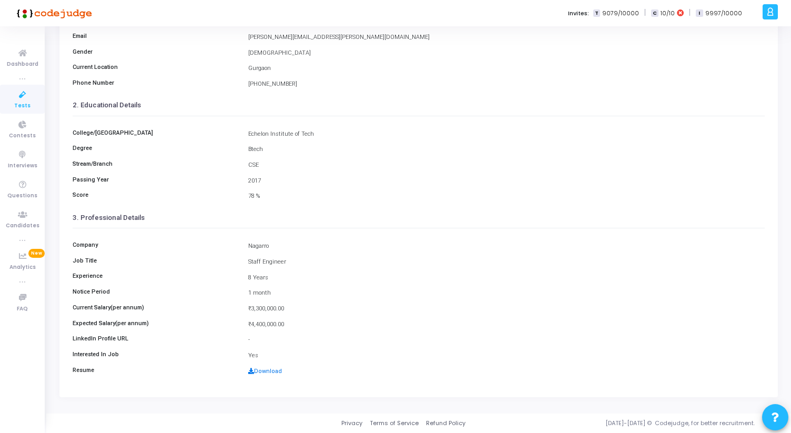
click at [260, 370] on link "Download" at bounding box center [265, 371] width 34 height 7
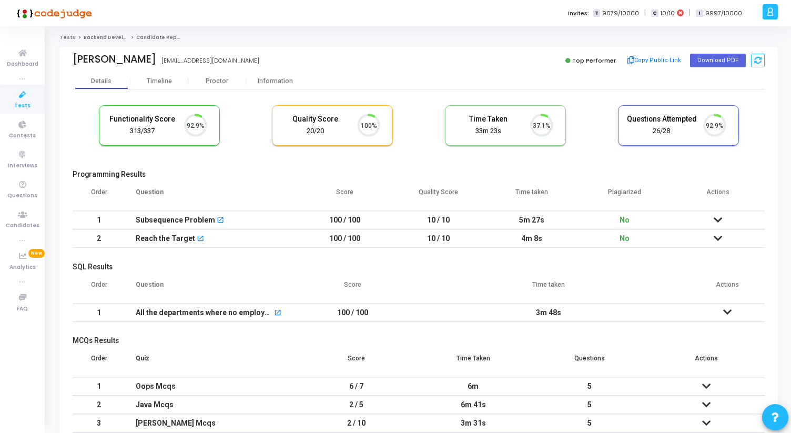
scroll to position [22, 27]
click at [279, 79] on div "Information" at bounding box center [275, 81] width 58 height 8
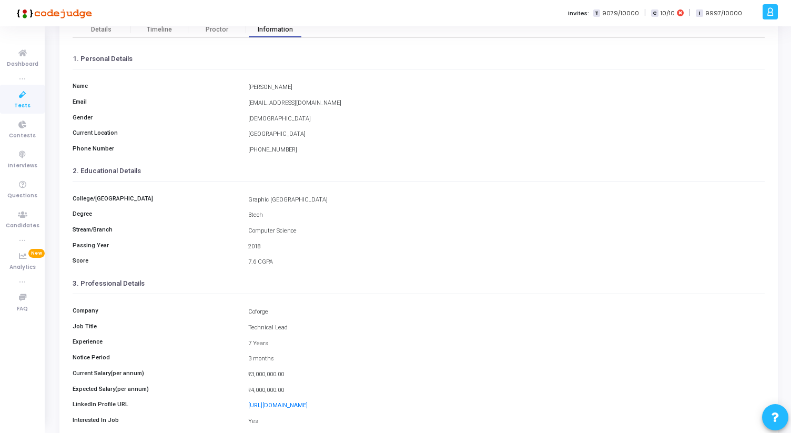
scroll to position [117, 0]
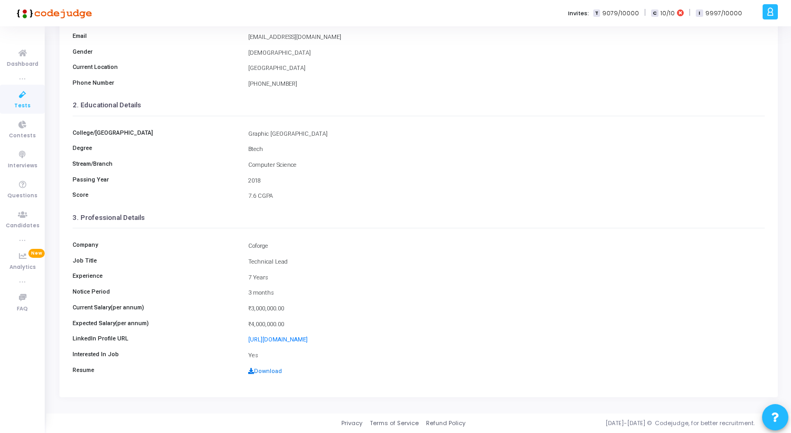
click at [269, 369] on link "Download" at bounding box center [265, 371] width 34 height 7
